Goal: Information Seeking & Learning: Learn about a topic

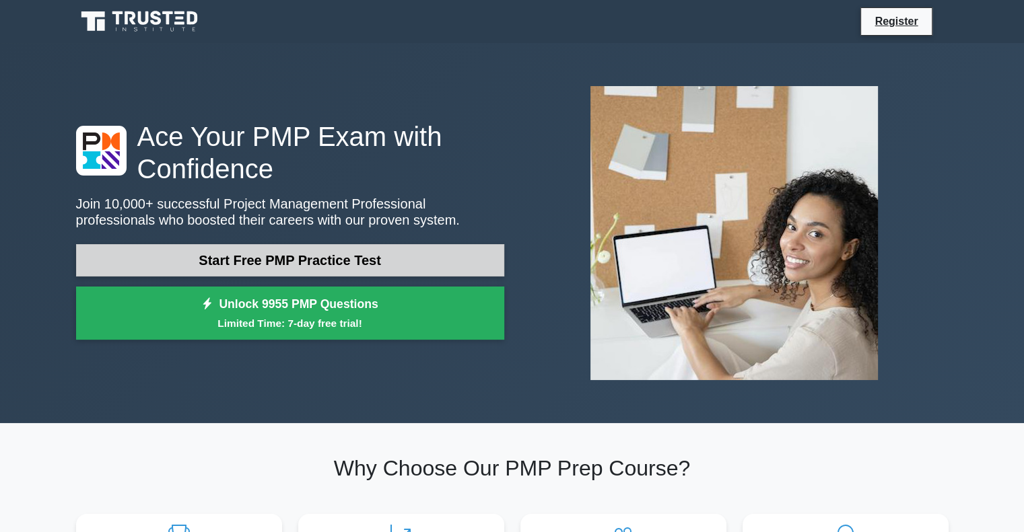
click at [266, 257] on link "Start Free PMP Practice Test" at bounding box center [290, 260] width 428 height 32
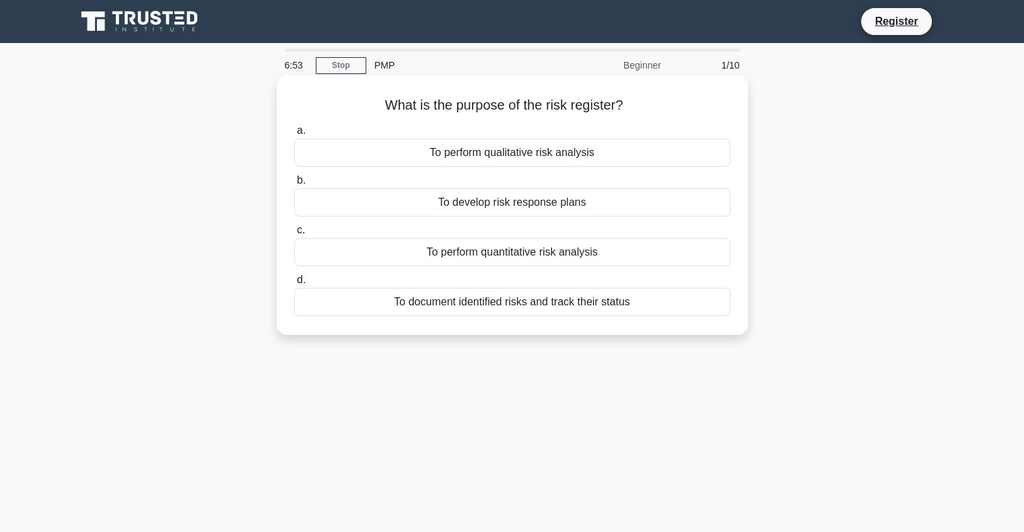
click at [412, 306] on div "To document identified risks and track their status" at bounding box center [512, 302] width 436 height 28
click at [294, 285] on input "d. To document identified risks and track their status" at bounding box center [294, 280] width 0 height 9
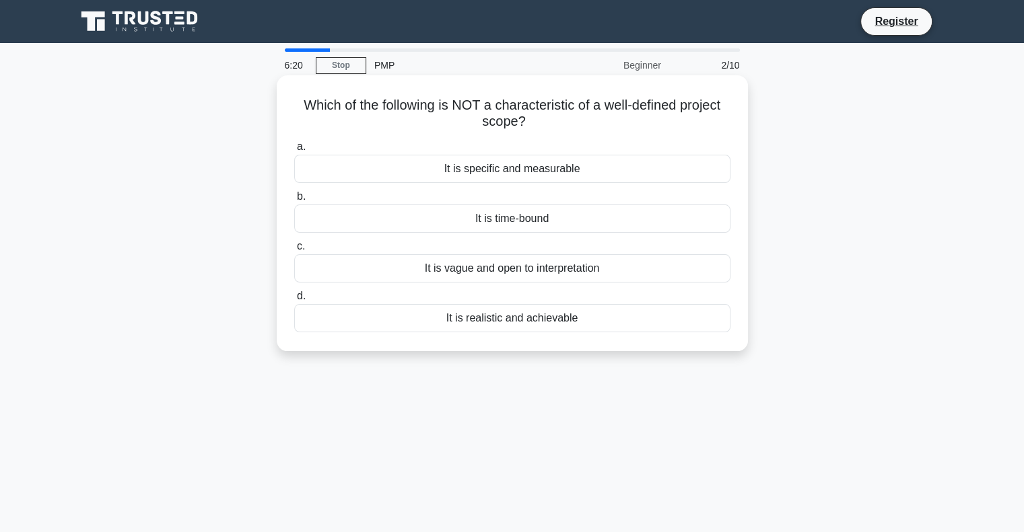
click at [432, 270] on div "It is vague and open to interpretation" at bounding box center [512, 268] width 436 height 28
click at [294, 251] on input "c. It is vague and open to interpretation" at bounding box center [294, 246] width 0 height 9
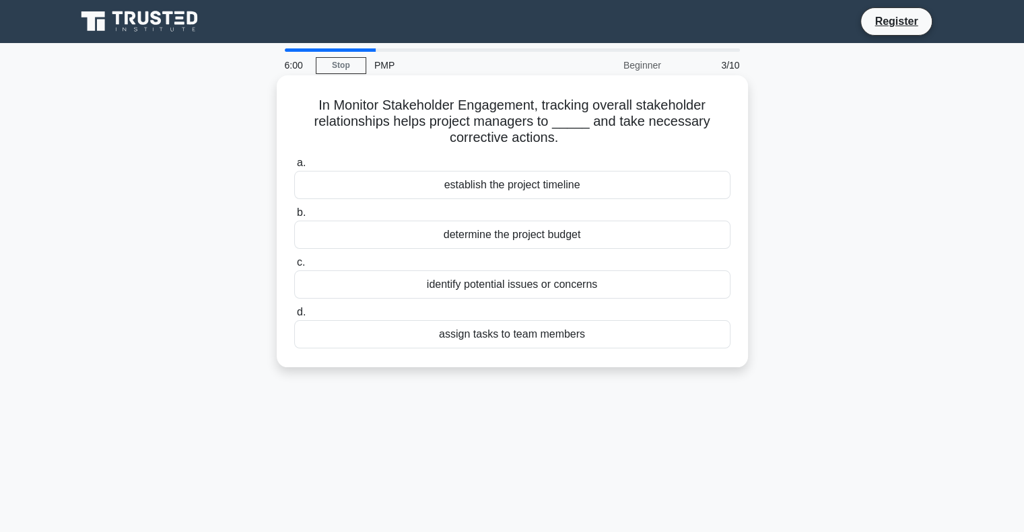
click at [357, 289] on div "identify potential issues or concerns" at bounding box center [512, 285] width 436 height 28
click at [294, 267] on input "c. identify potential issues or concerns" at bounding box center [294, 262] width 0 height 9
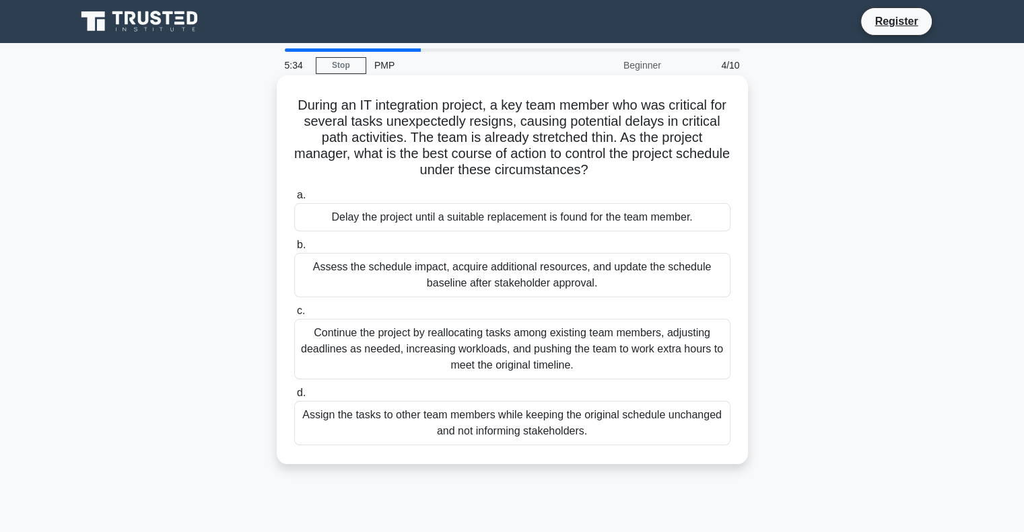
click at [478, 281] on div "Assess the schedule impact, acquire additional resources, and update the schedu…" at bounding box center [512, 275] width 436 height 44
click at [294, 250] on input "b. Assess the schedule impact, acquire additional resources, and update the sch…" at bounding box center [294, 245] width 0 height 9
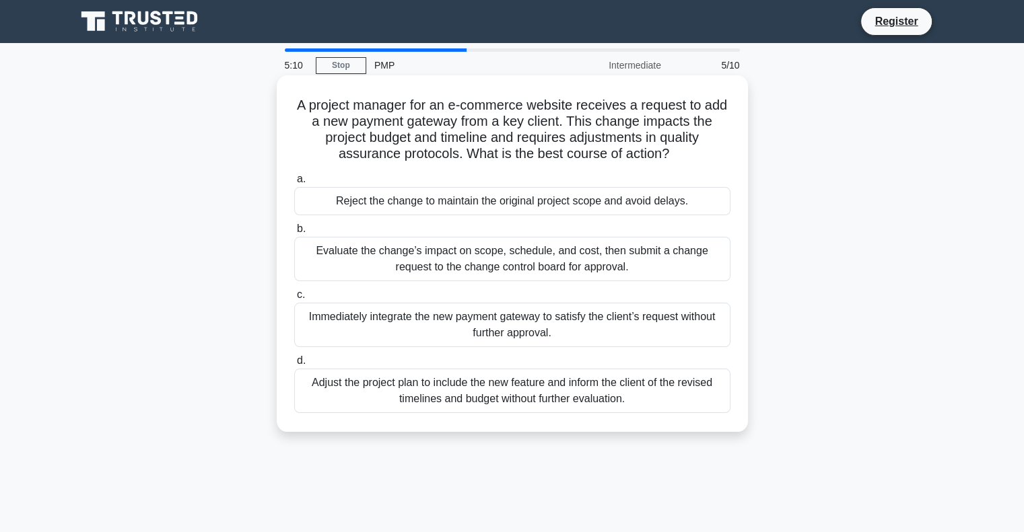
click at [390, 263] on div "Evaluate the change’s impact on scope, schedule, and cost, then submit a change…" at bounding box center [512, 259] width 436 height 44
click at [294, 234] on input "b. Evaluate the change’s impact on scope, schedule, and cost, then submit a cha…" at bounding box center [294, 229] width 0 height 9
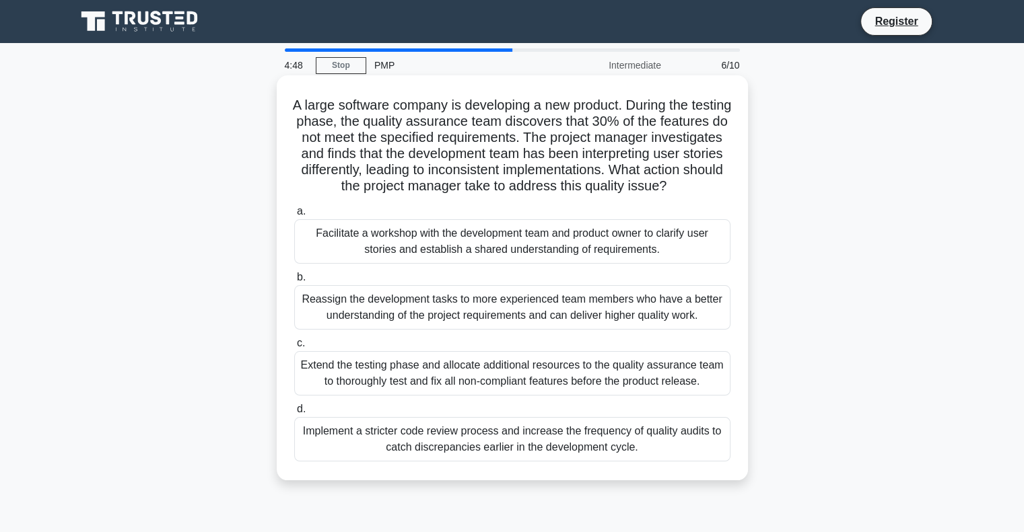
click at [358, 251] on div "Facilitate a workshop with the development team and product owner to clarify us…" at bounding box center [512, 241] width 436 height 44
click at [294, 216] on input "a. Facilitate a workshop with the development team and product owner to clarify…" at bounding box center [294, 211] width 0 height 9
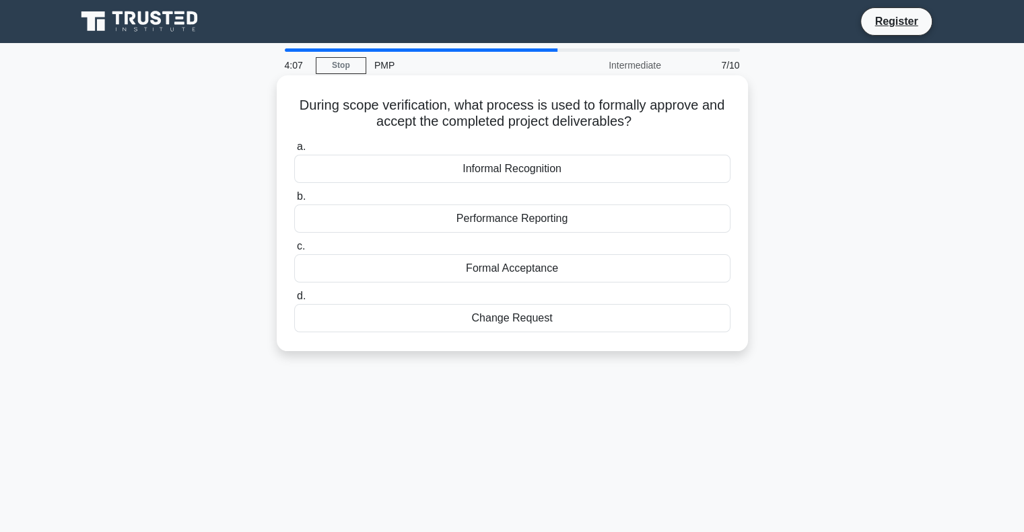
click at [485, 269] on div "Formal Acceptance" at bounding box center [512, 268] width 436 height 28
click at [294, 251] on input "c. Formal Acceptance" at bounding box center [294, 246] width 0 height 9
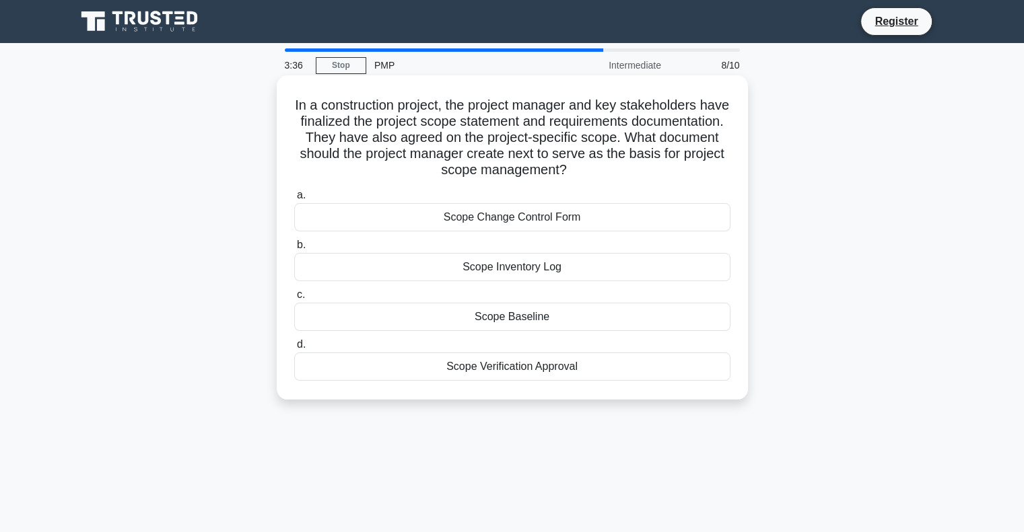
click at [355, 318] on div "Scope Baseline" at bounding box center [512, 317] width 436 height 28
click at [294, 299] on input "c. Scope Baseline" at bounding box center [294, 295] width 0 height 9
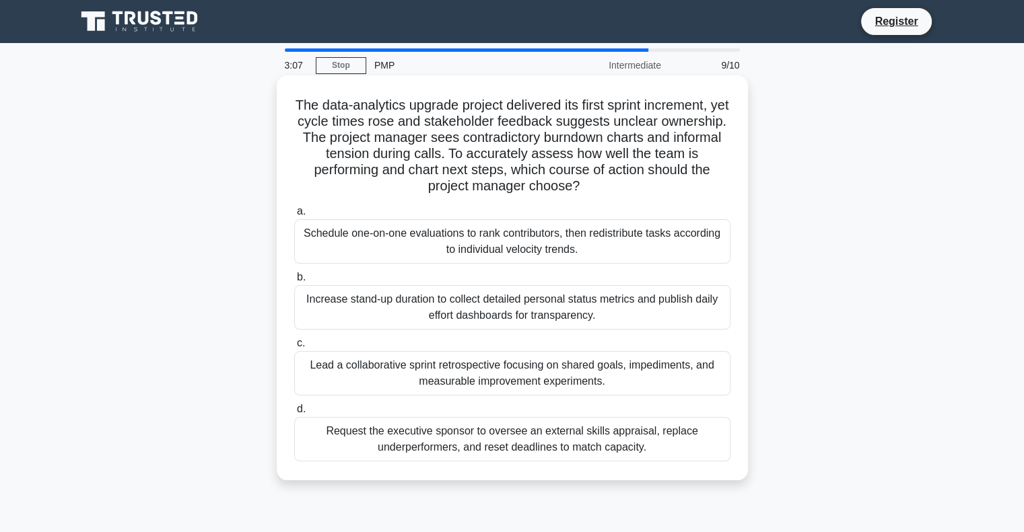
click at [401, 385] on div "Lead a collaborative sprint retrospective focusing on shared goals, impediments…" at bounding box center [512, 373] width 436 height 44
click at [294, 348] on input "c. Lead a collaborative sprint retrospective focusing on shared goals, impedime…" at bounding box center [294, 343] width 0 height 9
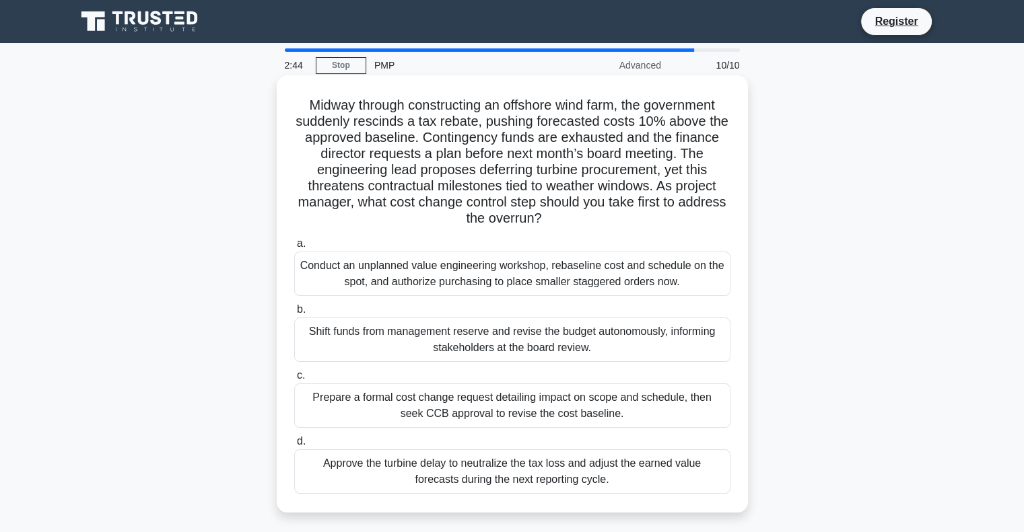
click at [397, 403] on div "Prepare a formal cost change request detailing impact on scope and schedule, th…" at bounding box center [512, 406] width 436 height 44
click at [294, 380] on input "c. Prepare a formal cost change request detailing impact on scope and schedule,…" at bounding box center [294, 375] width 0 height 9
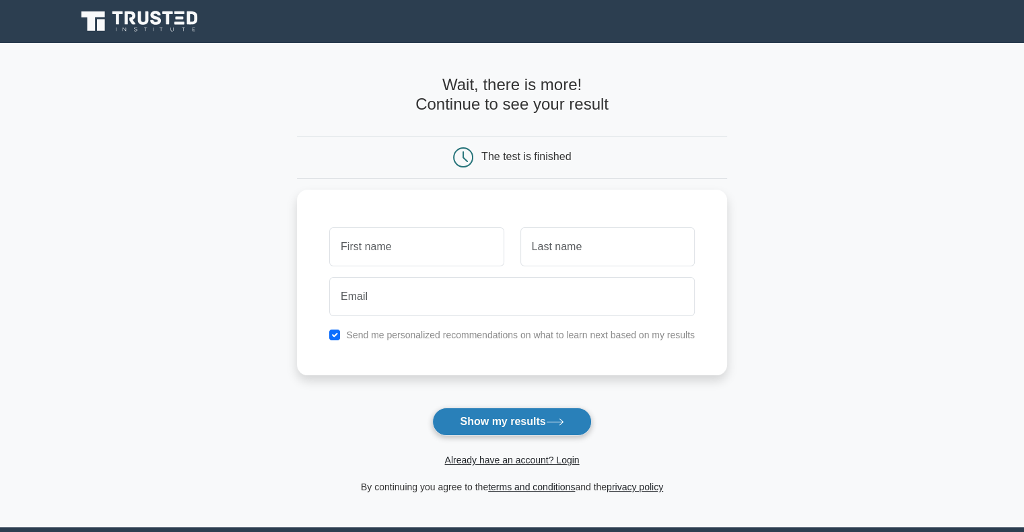
click at [468, 416] on button "Show my results" at bounding box center [511, 422] width 159 height 28
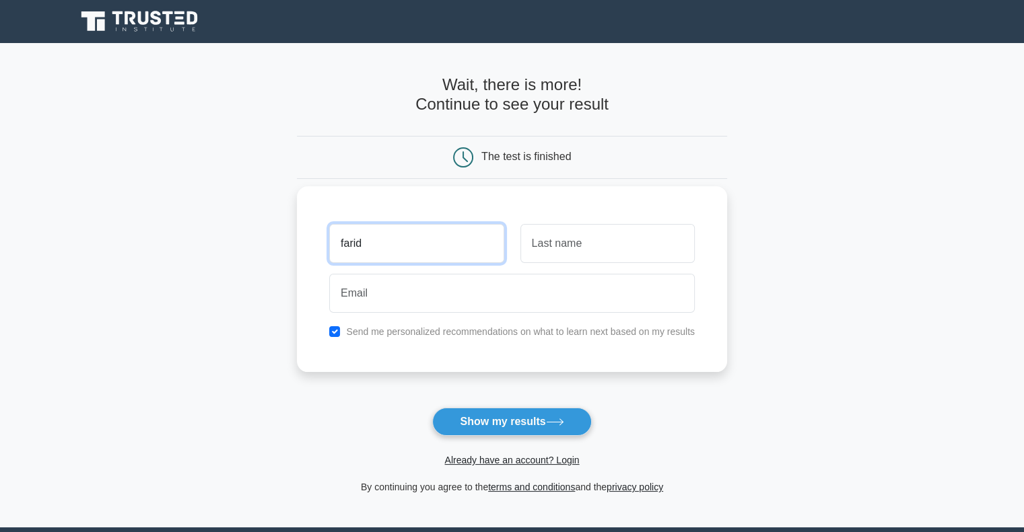
type input "farid"
click at [598, 242] on input "text" at bounding box center [607, 243] width 174 height 39
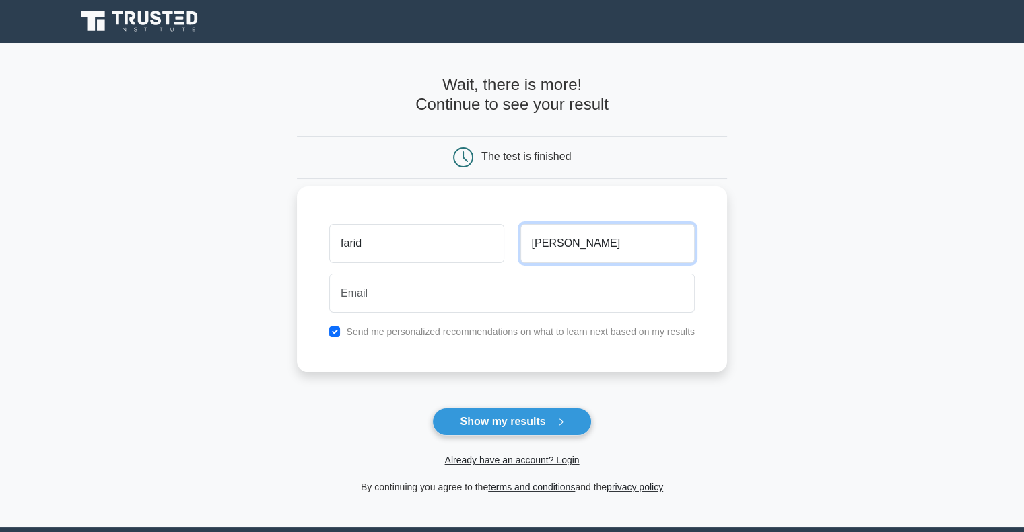
type input "nordin"
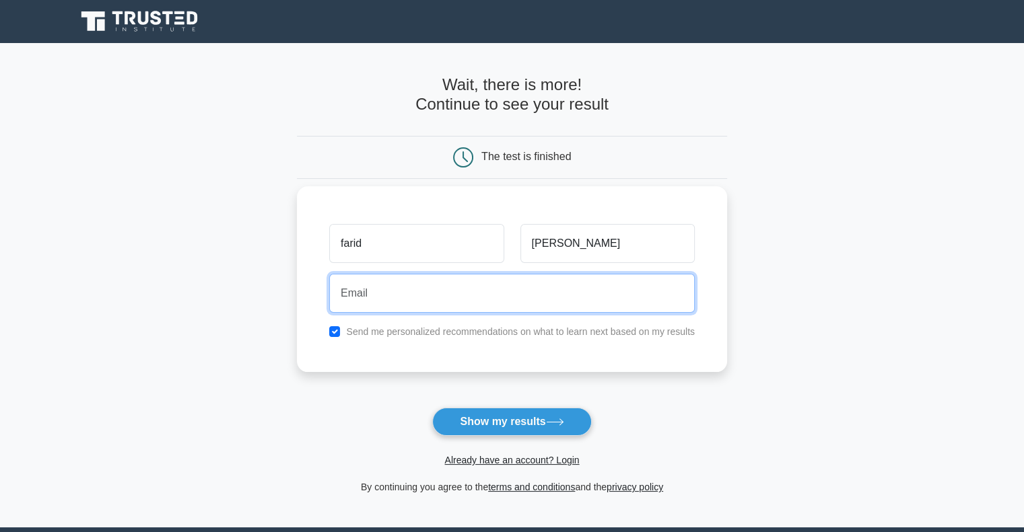
click at [496, 292] on input "email" at bounding box center [511, 293] width 365 height 39
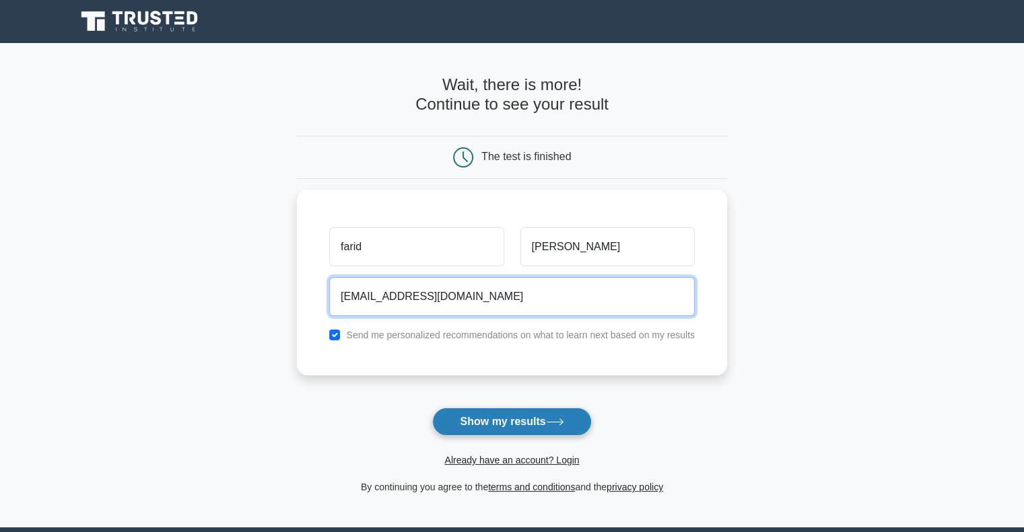
type input "farid281290@gmail.com"
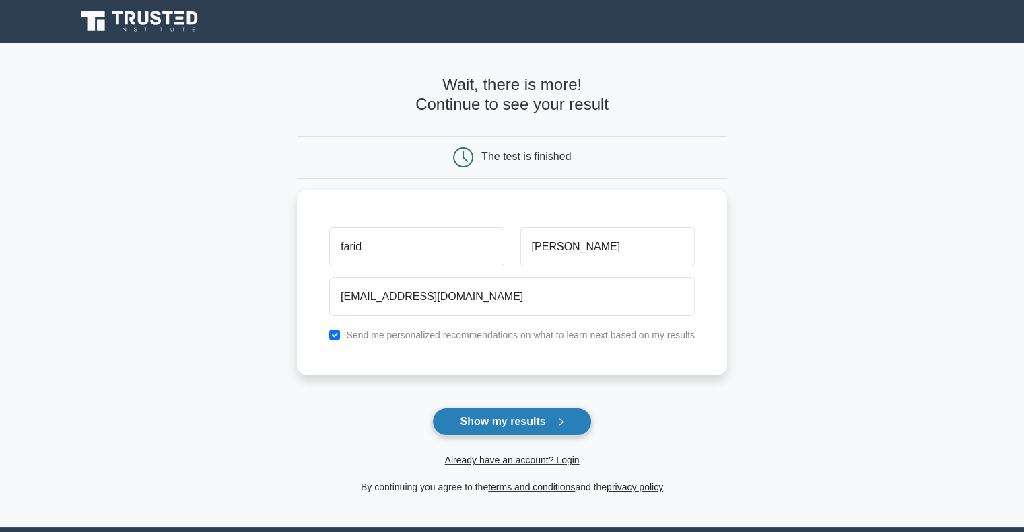
click at [495, 421] on button "Show my results" at bounding box center [511, 422] width 159 height 28
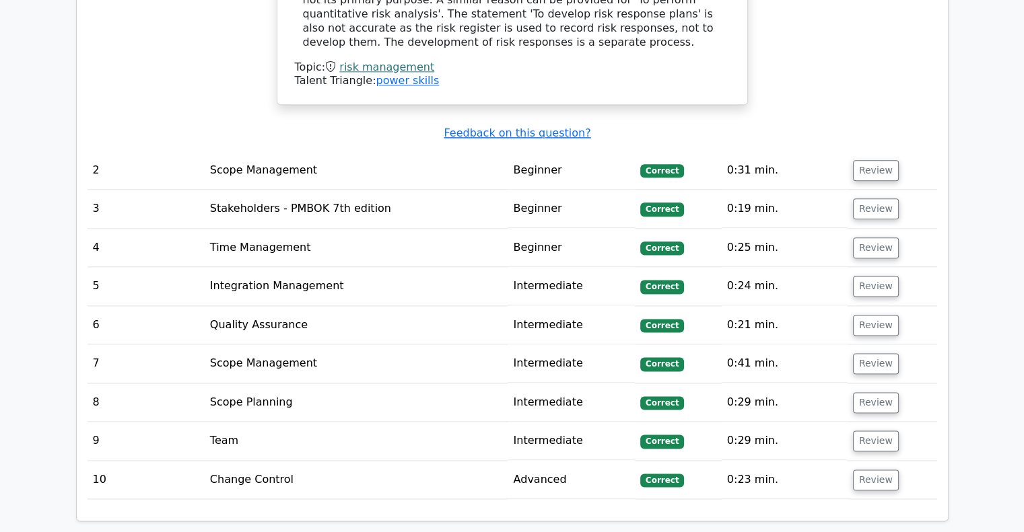
scroll to position [1654, 0]
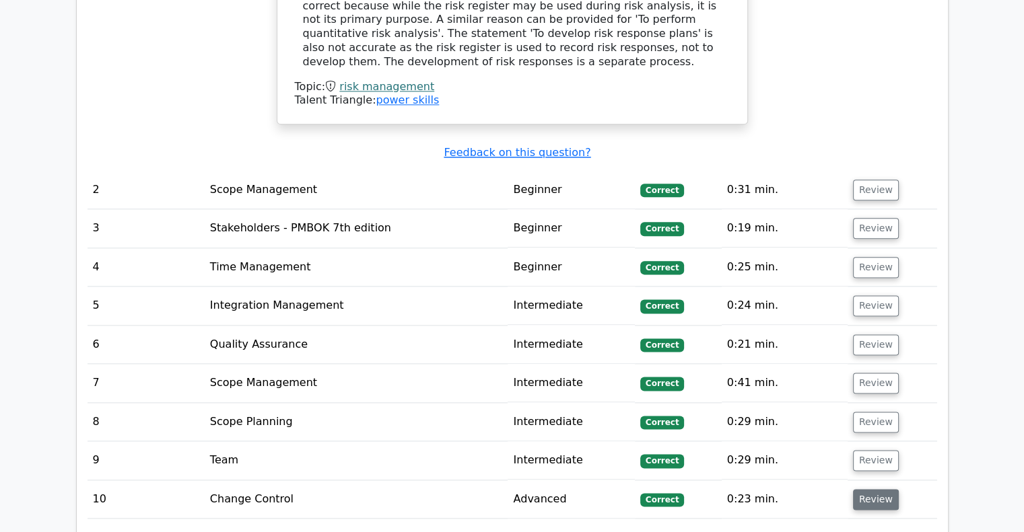
click at [873, 489] on button "Review" at bounding box center [876, 499] width 46 height 21
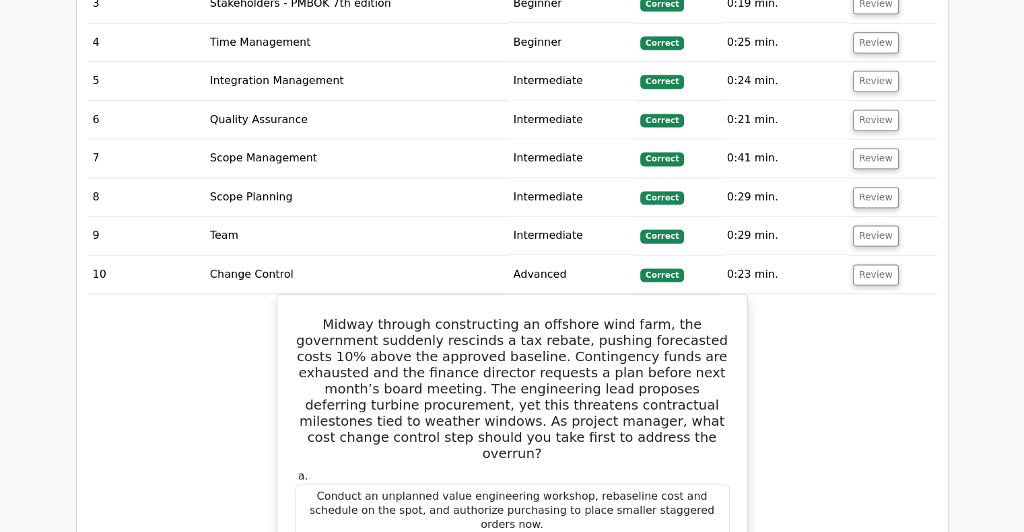
scroll to position [1923, 0]
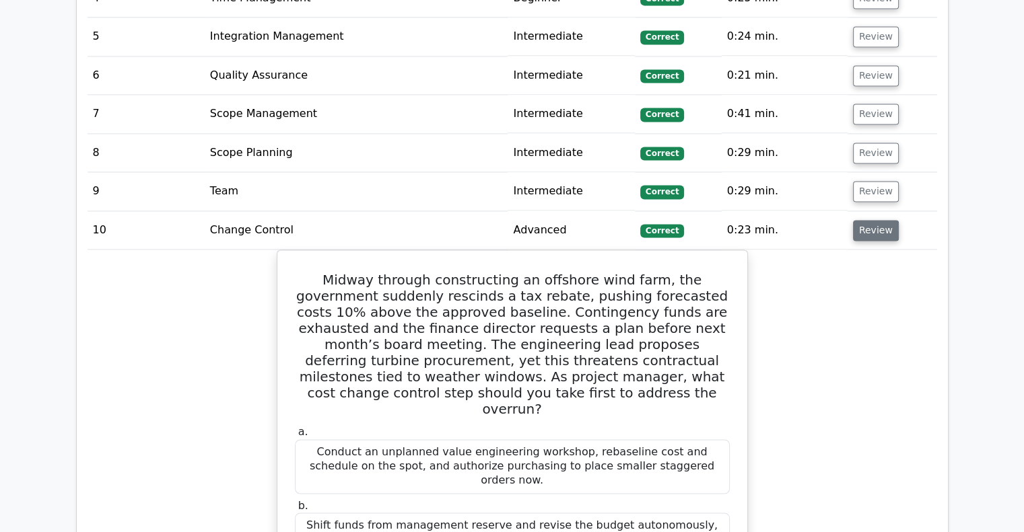
click at [863, 220] on button "Review" at bounding box center [876, 230] width 46 height 21
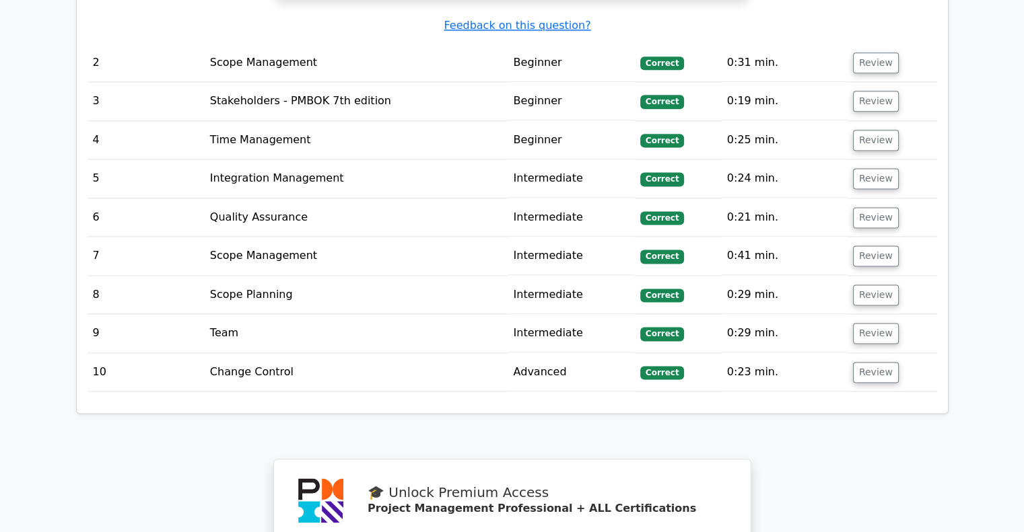
scroll to position [1721, 0]
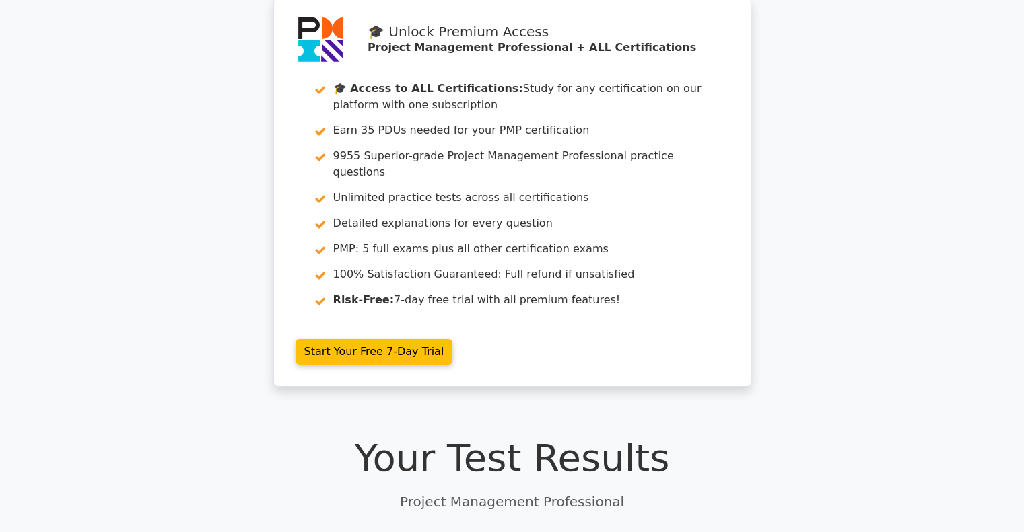
scroll to position [0, 0]
